Goal: Task Accomplishment & Management: Use online tool/utility

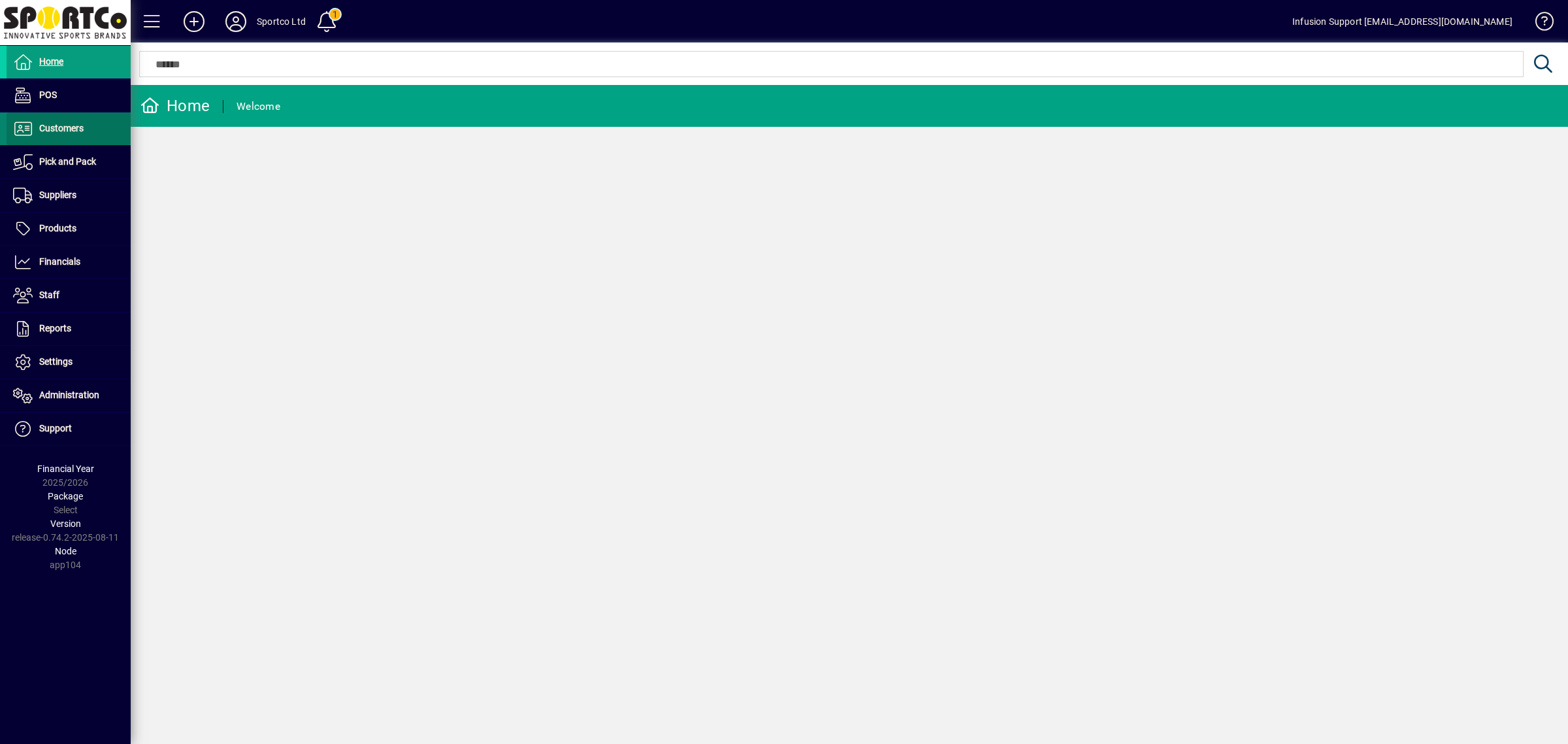
click at [57, 138] on span at bounding box center [69, 129] width 124 height 31
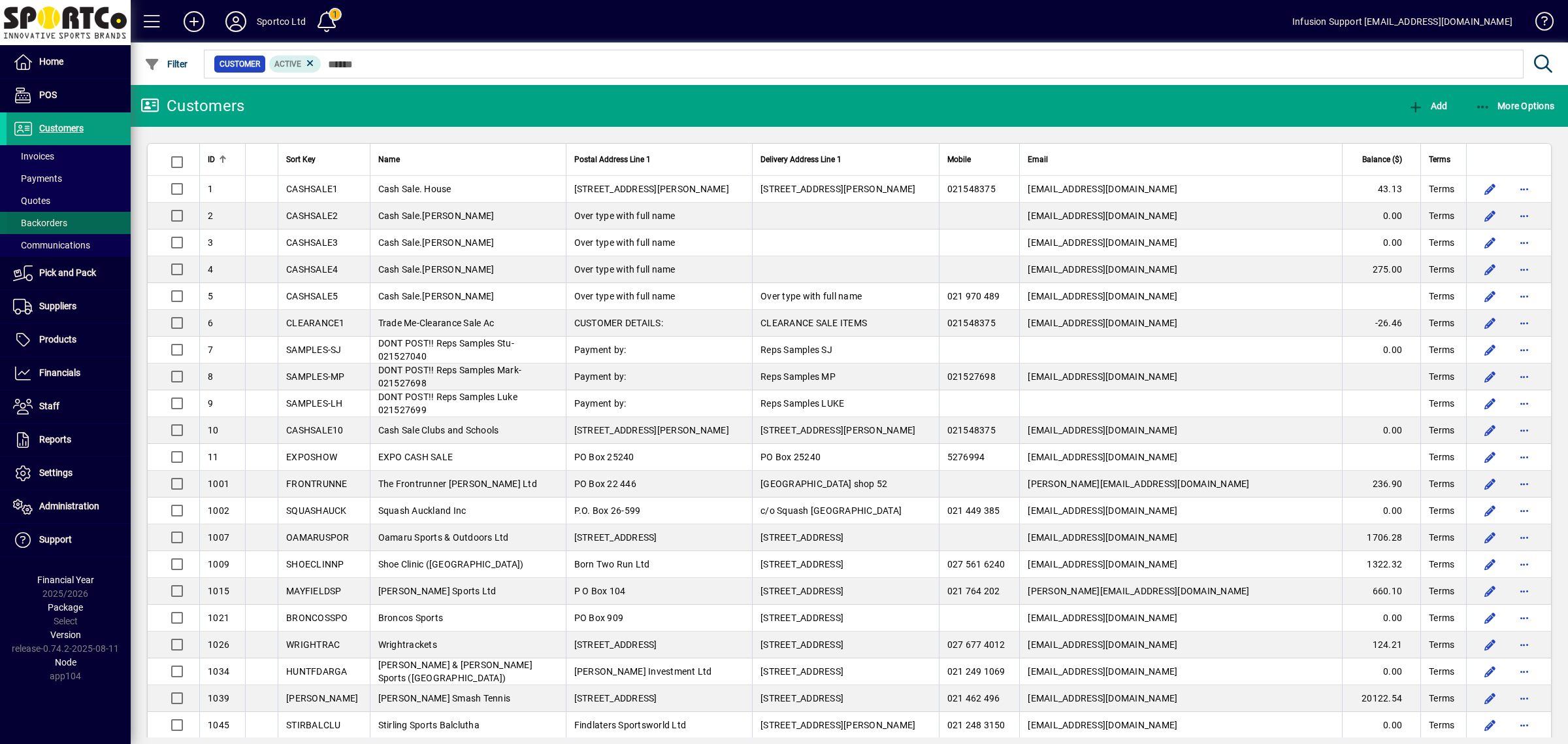
click at [51, 219] on span "Backorders" at bounding box center [40, 223] width 54 height 10
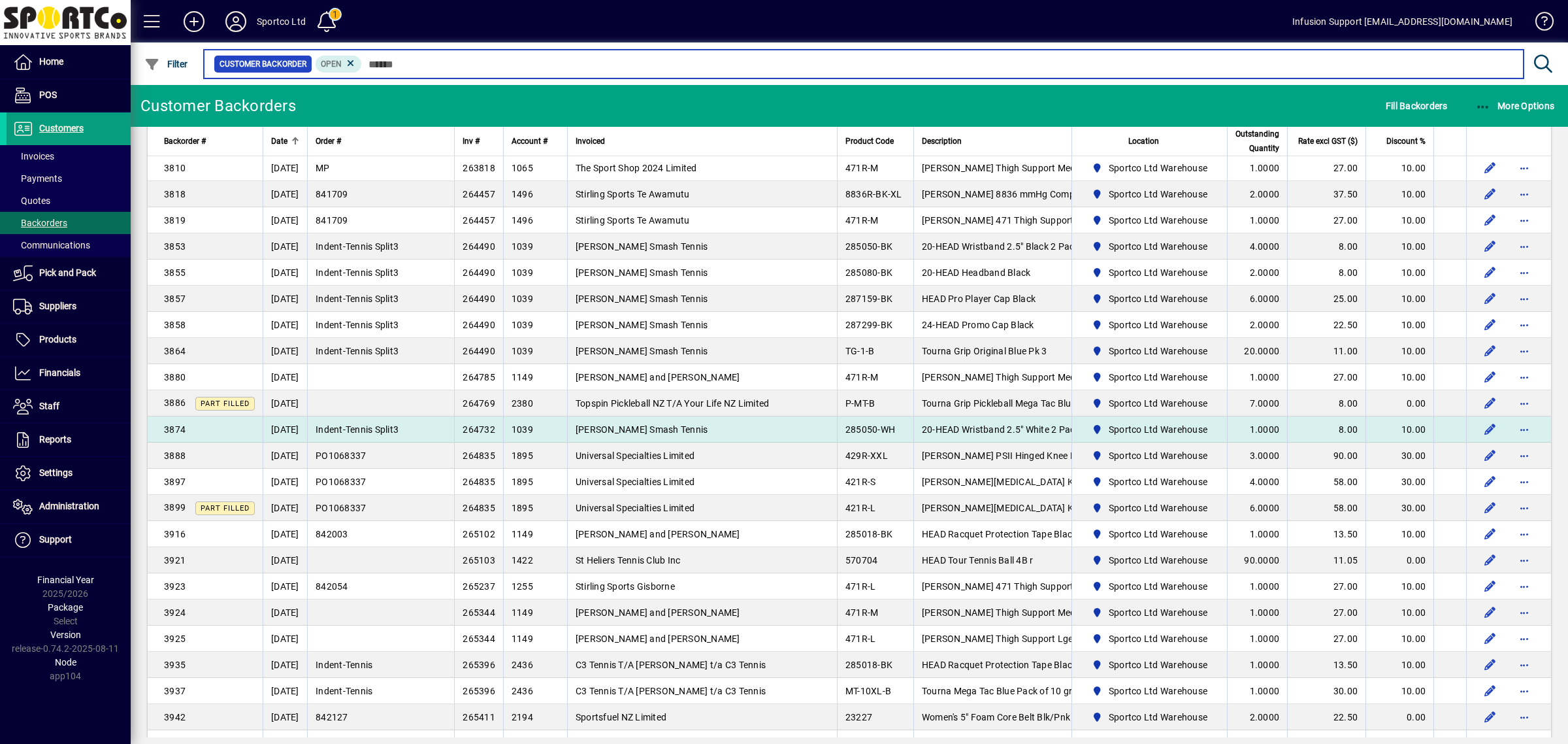
scroll to position [490, 0]
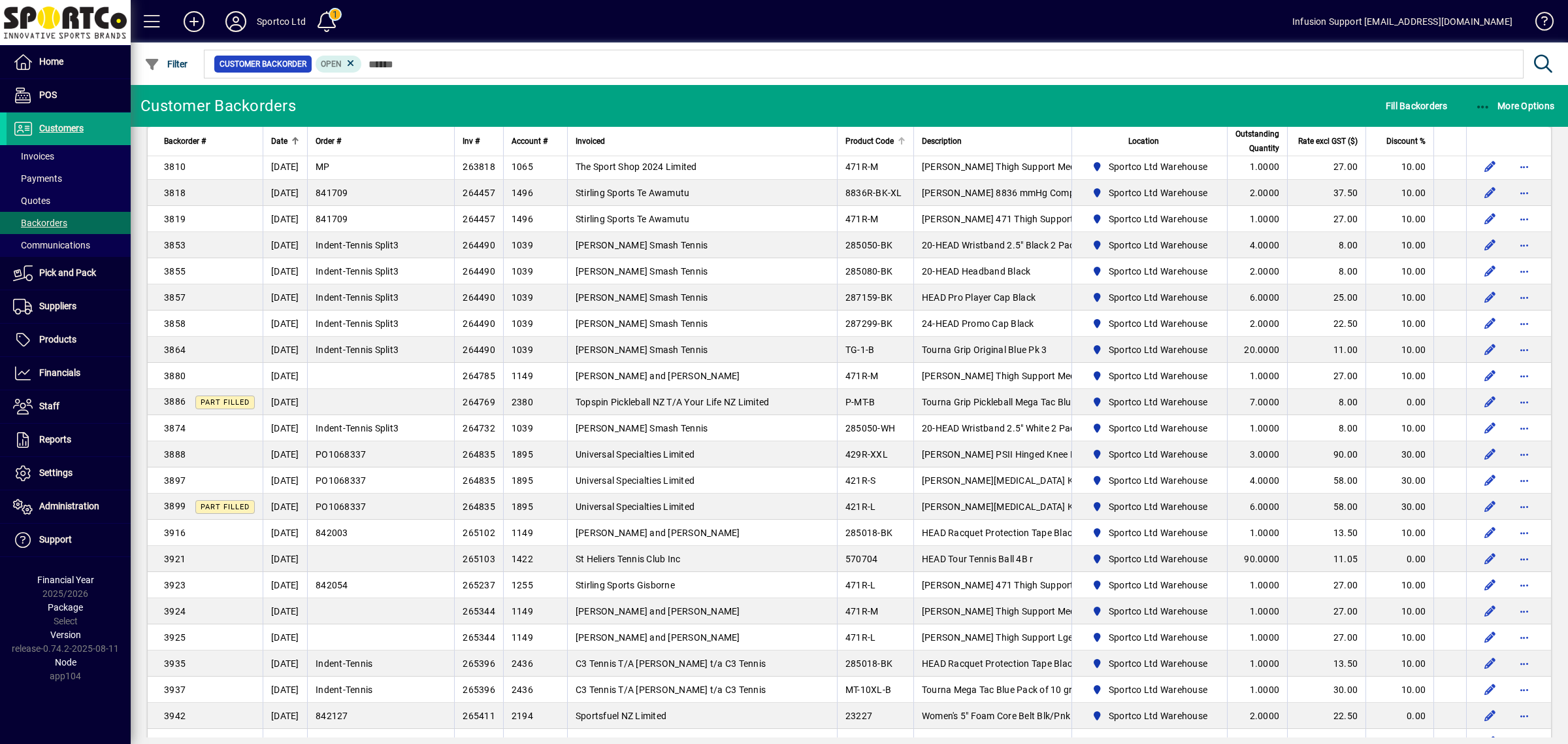
click at [859, 135] on span "Product Code" at bounding box center [870, 141] width 49 height 15
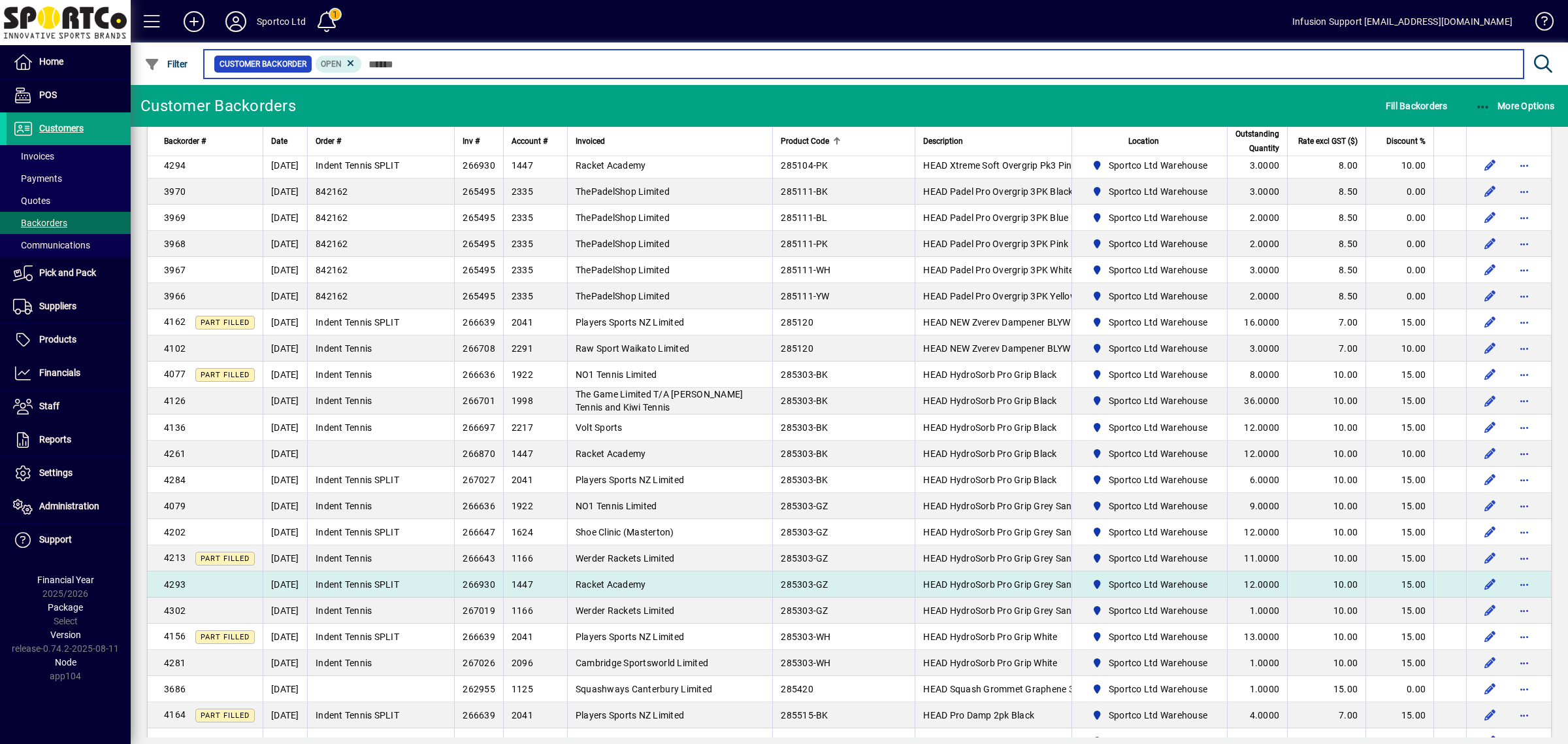
scroll to position [2103, 0]
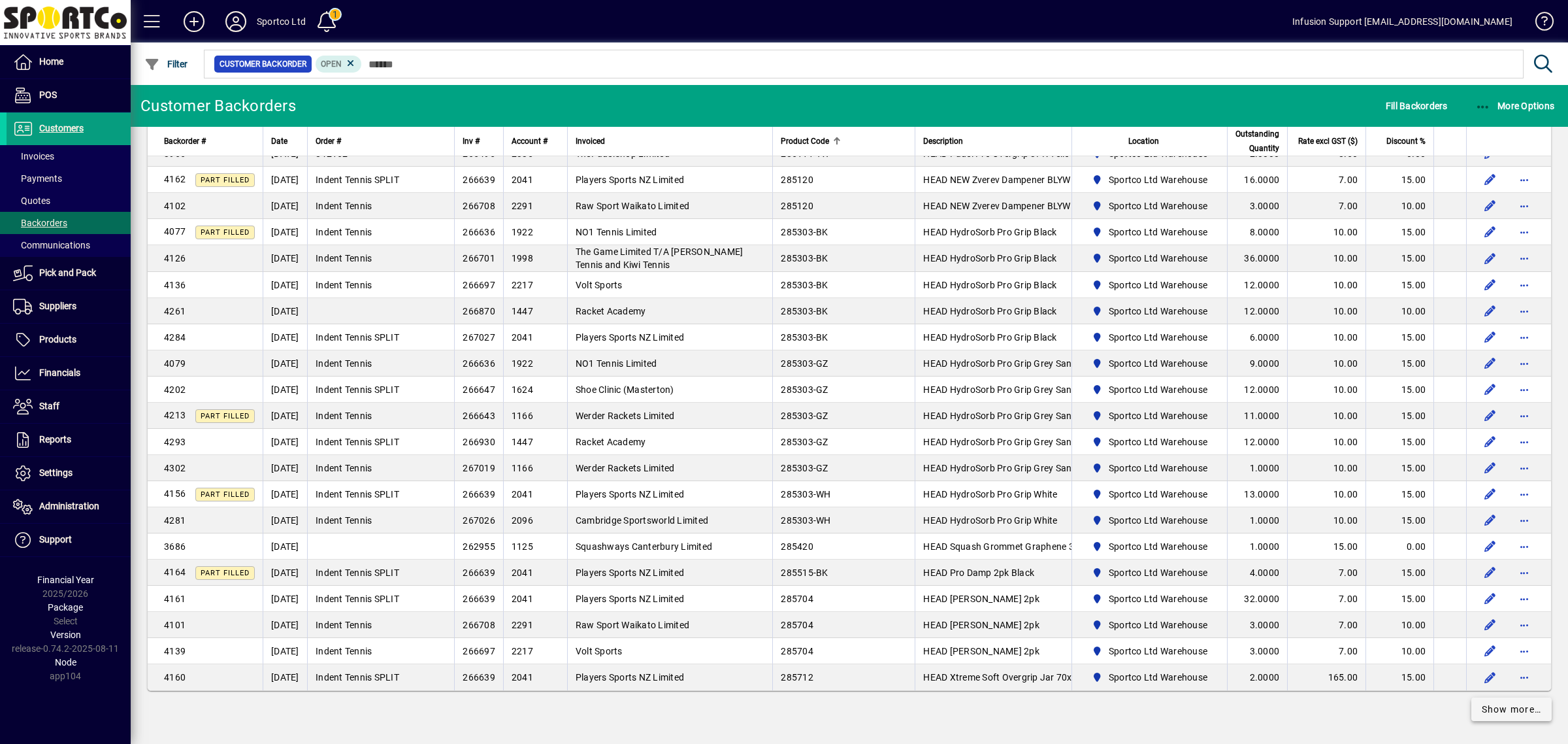
click at [1495, 708] on span "Show more…" at bounding box center [1511, 710] width 60 height 14
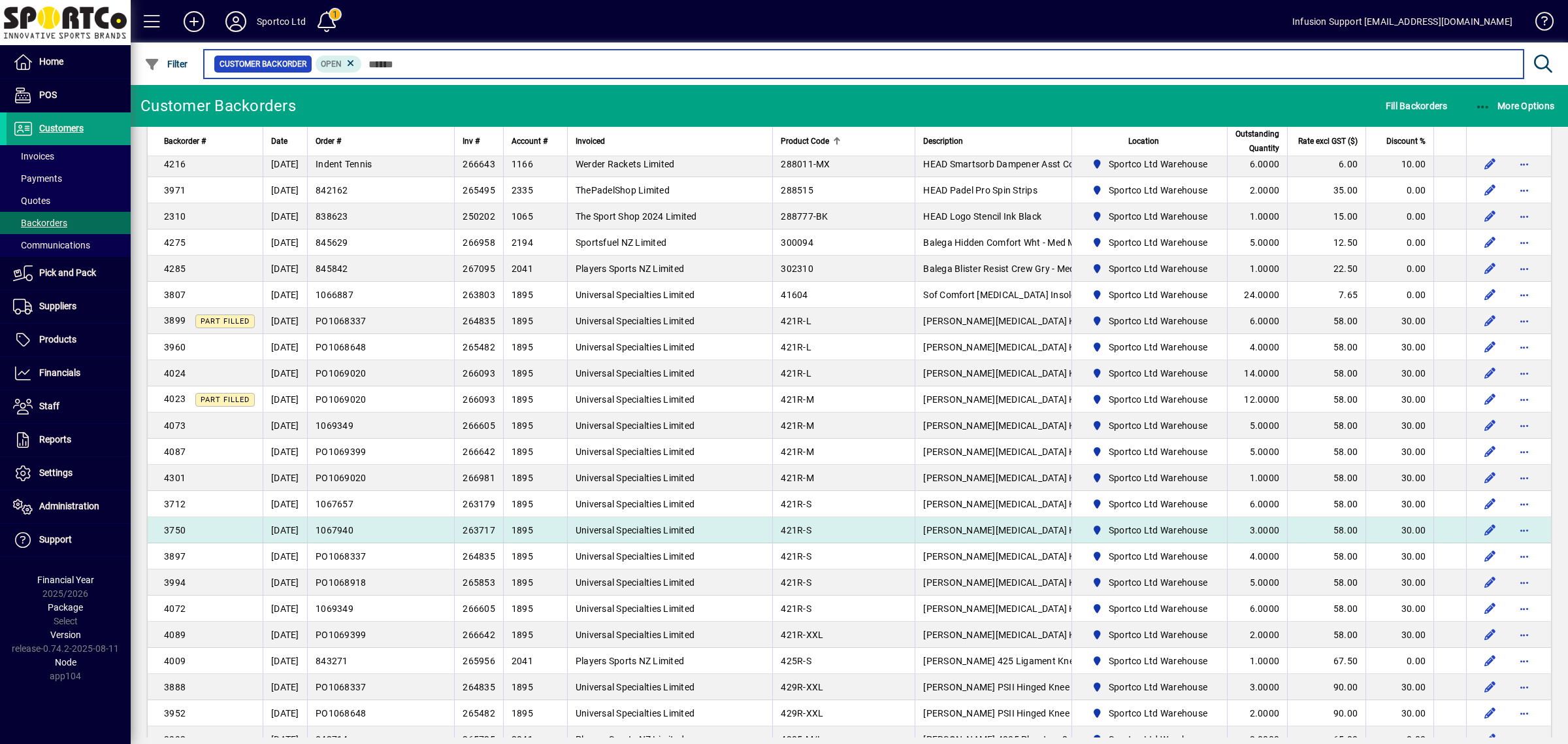
scroll to position [2828, 0]
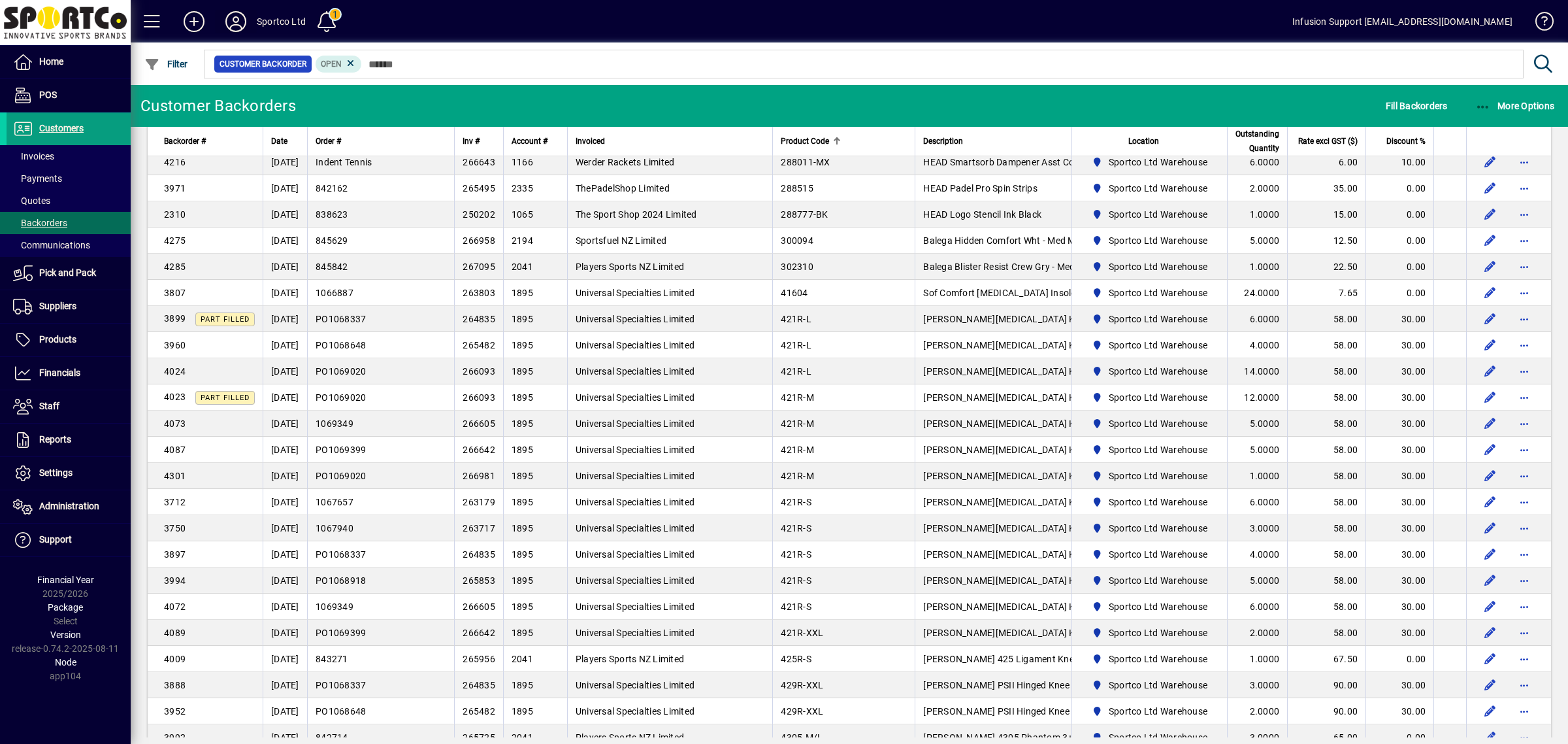
drag, startPoint x: 237, startPoint y: 10, endPoint x: 234, endPoint y: 17, distance: 7.6
click at [234, 17] on span at bounding box center [236, 22] width 26 height 23
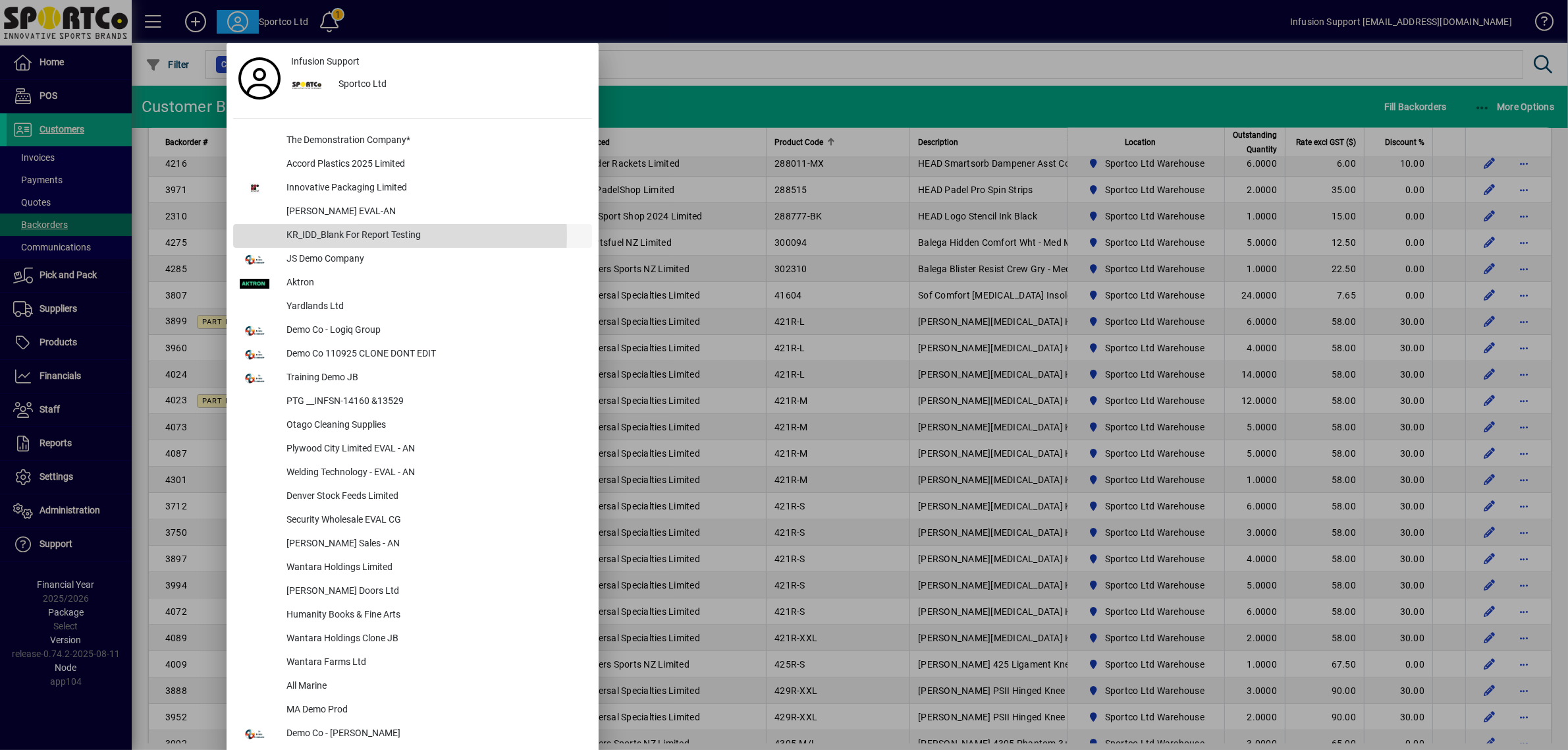
click at [378, 235] on div "KR_IDD_Blank For Report Testing" at bounding box center [434, 235] width 316 height 24
